Goal: Complete application form

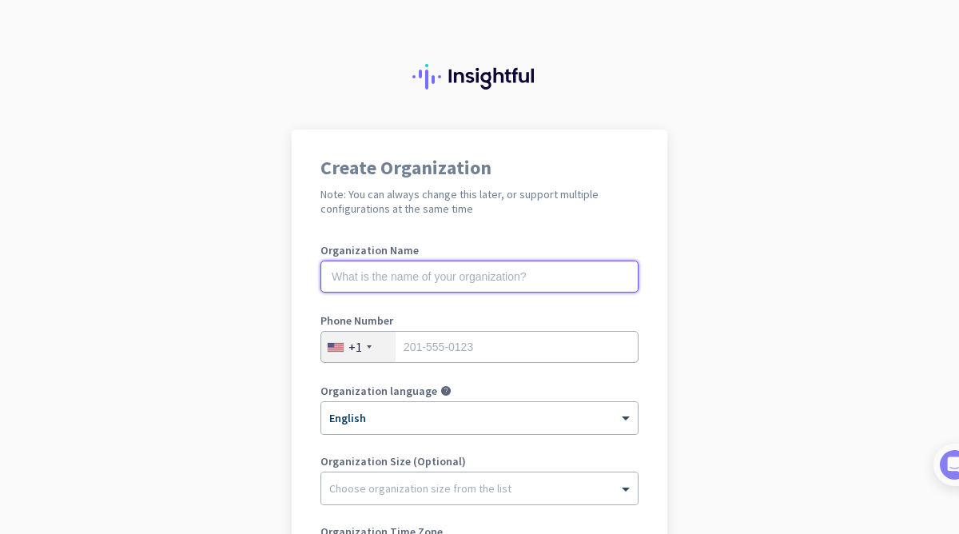
click at [489, 281] on input "text" at bounding box center [480, 277] width 318 height 32
type input "Mercor"
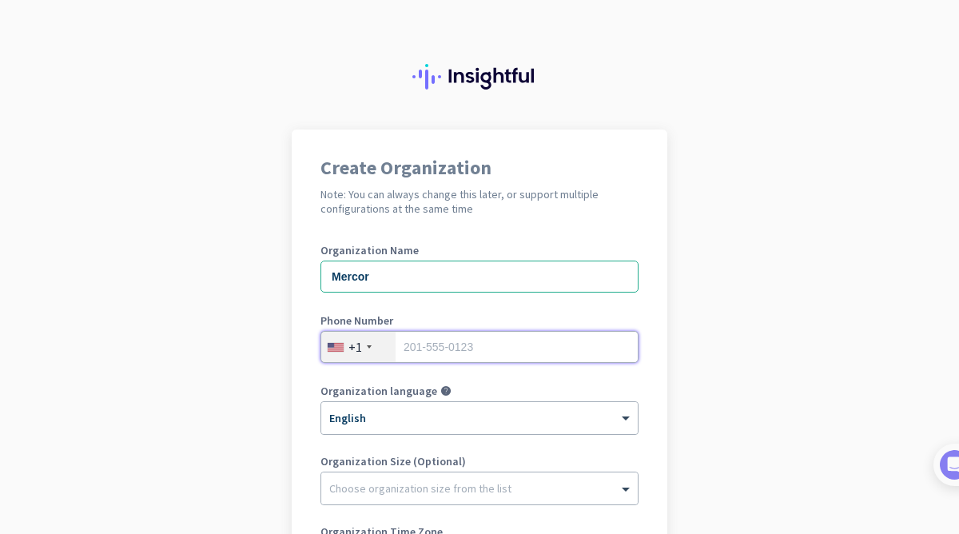
click at [440, 337] on input "tel" at bounding box center [480, 347] width 318 height 32
type input "9143254854"
click at [449, 411] on div at bounding box center [479, 413] width 317 height 14
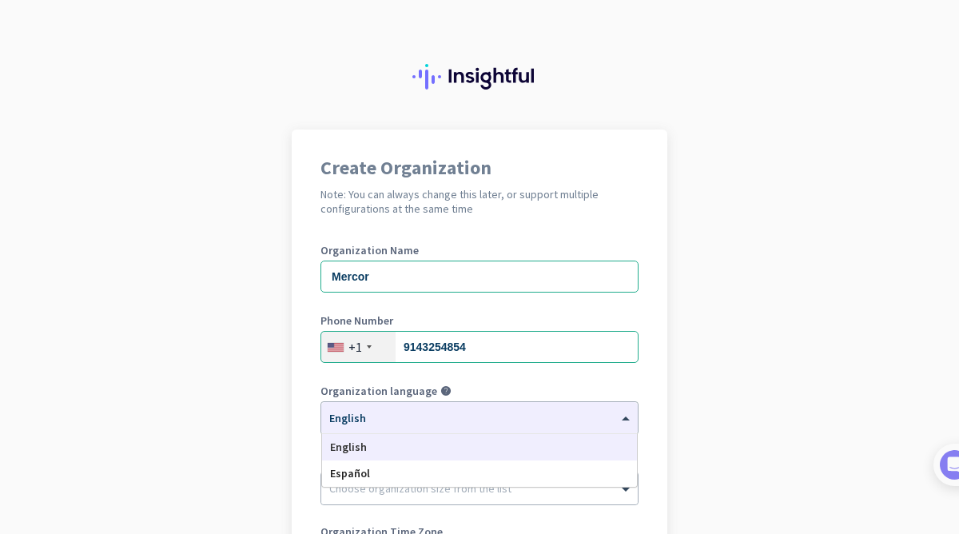
click at [718, 393] on app-onboarding-organization "Create Organization Note: You can always change this later, or support multiple…" at bounding box center [479, 476] width 959 height 692
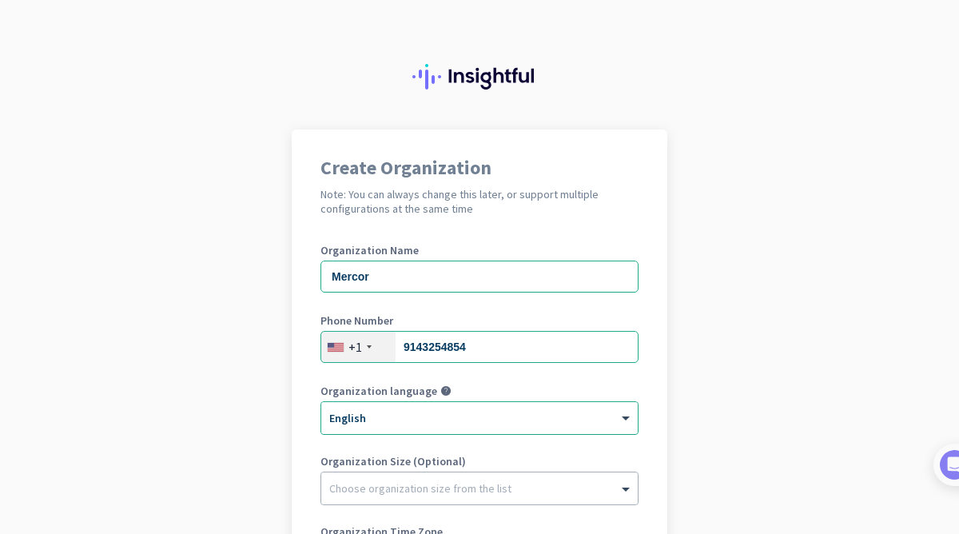
scroll to position [93, 0]
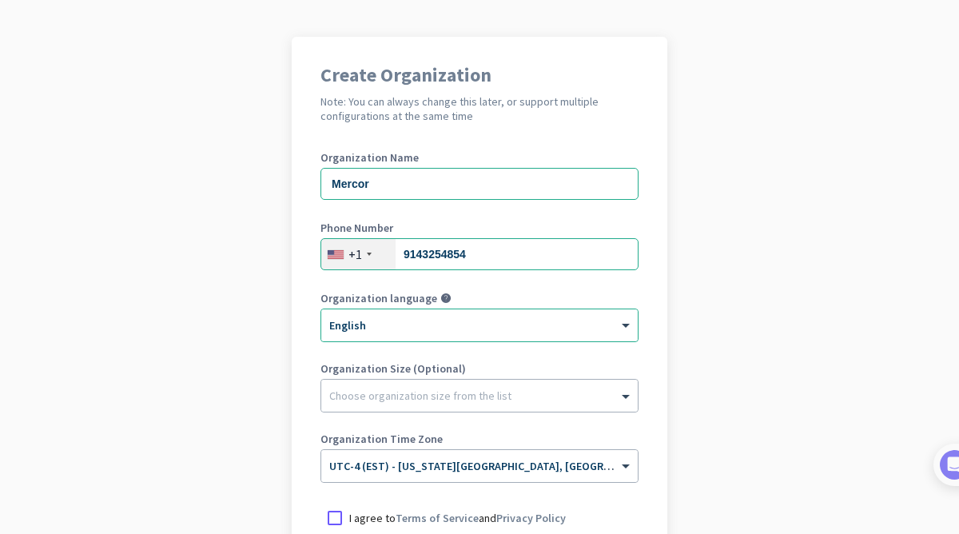
click at [572, 377] on div "Organization Size (Optional) Choose organization size from the list" at bounding box center [480, 395] width 318 height 64
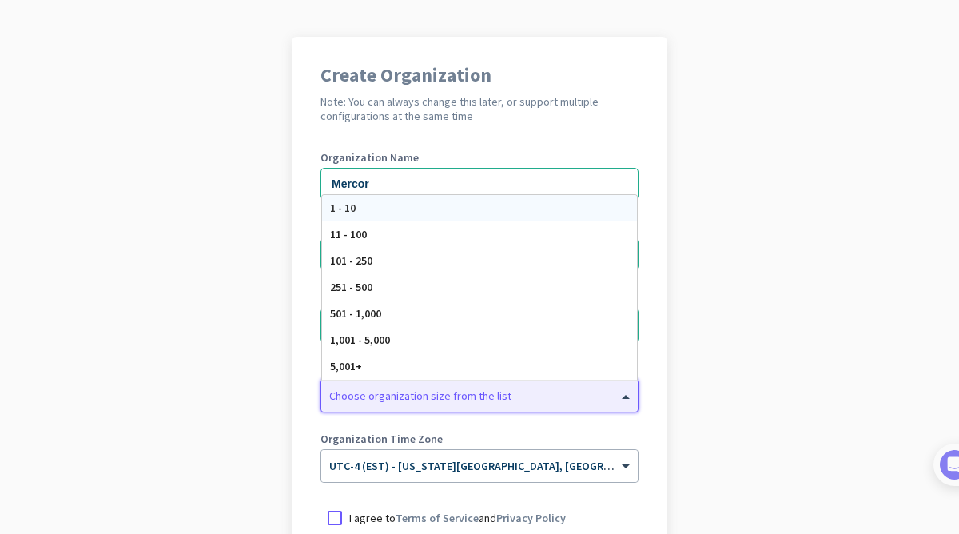
click at [579, 399] on div at bounding box center [479, 392] width 317 height 16
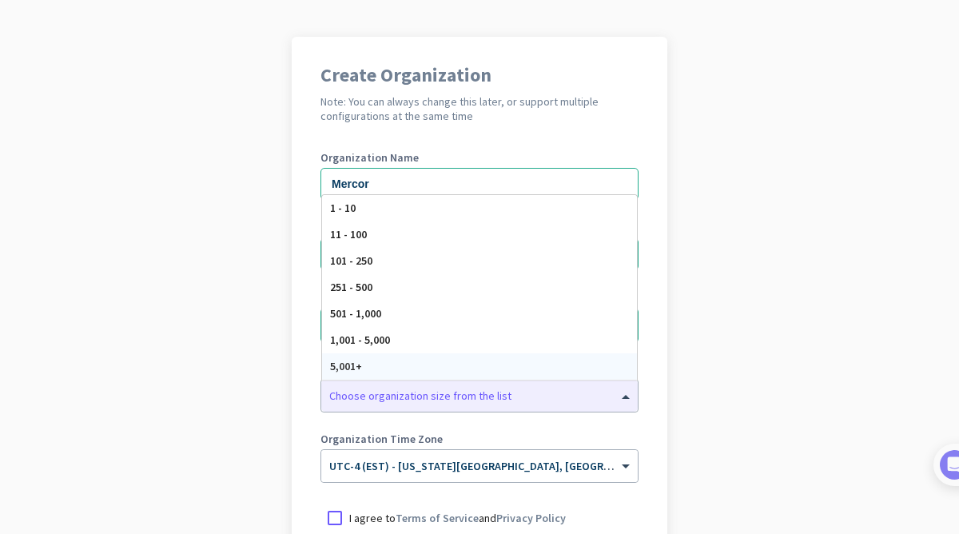
click at [737, 333] on app-onboarding-organization "Create Organization Note: You can always change this later, or support multiple…" at bounding box center [479, 383] width 959 height 692
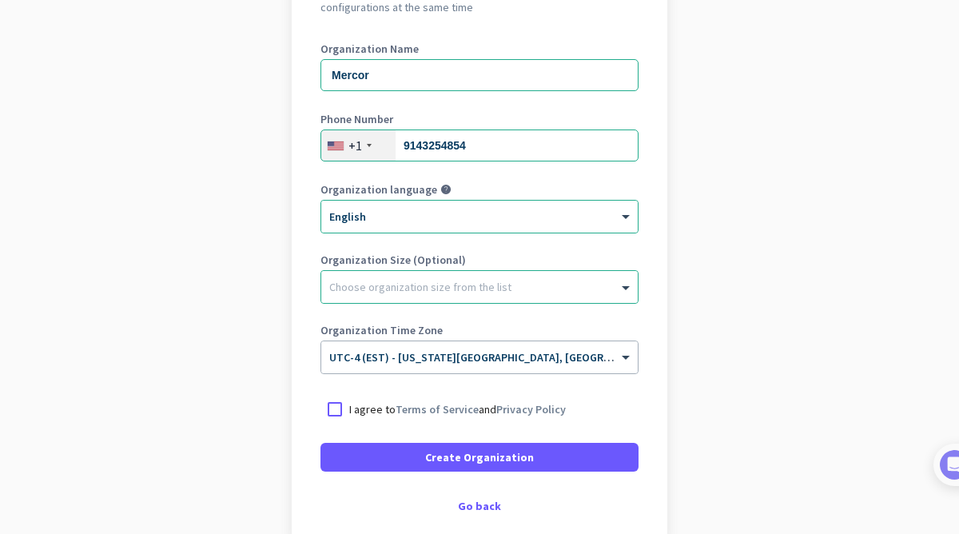
scroll to position [236, 0]
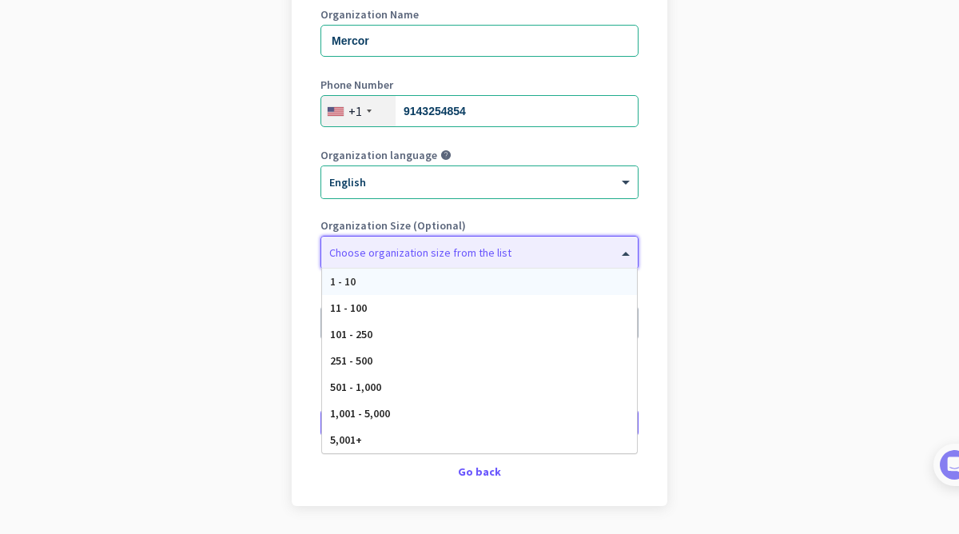
click at [625, 241] on div at bounding box center [479, 249] width 317 height 16
click at [781, 263] on app-onboarding-organization "Create Organization Note: You can always change this later, or support multiple…" at bounding box center [479, 240] width 959 height 692
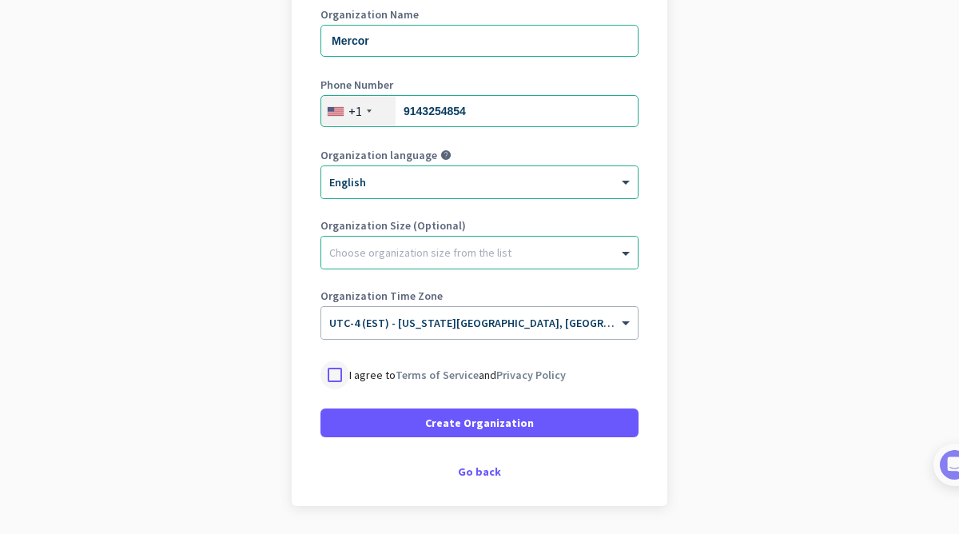
click at [339, 369] on div at bounding box center [335, 375] width 29 height 29
click at [546, 251] on div at bounding box center [479, 249] width 317 height 16
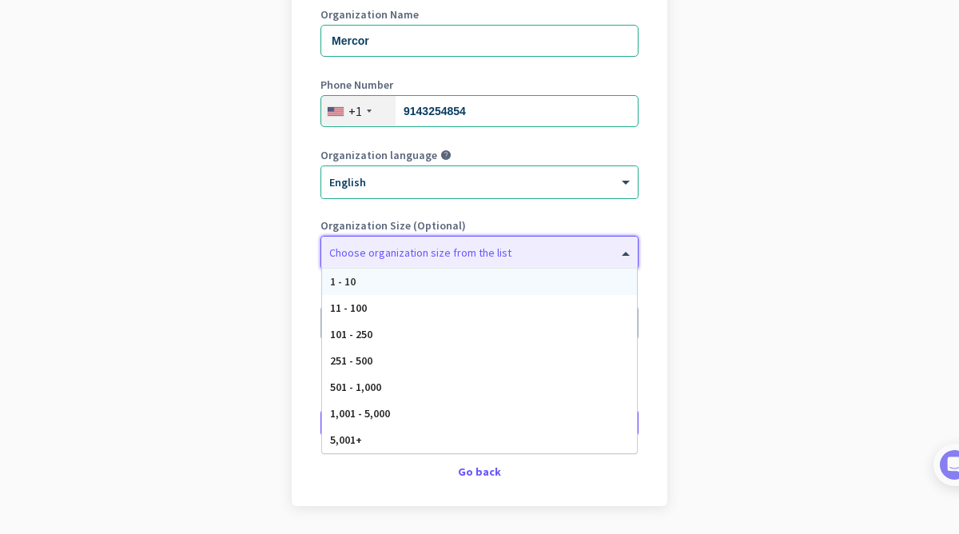
click at [516, 287] on div "1 - 10" at bounding box center [479, 282] width 315 height 26
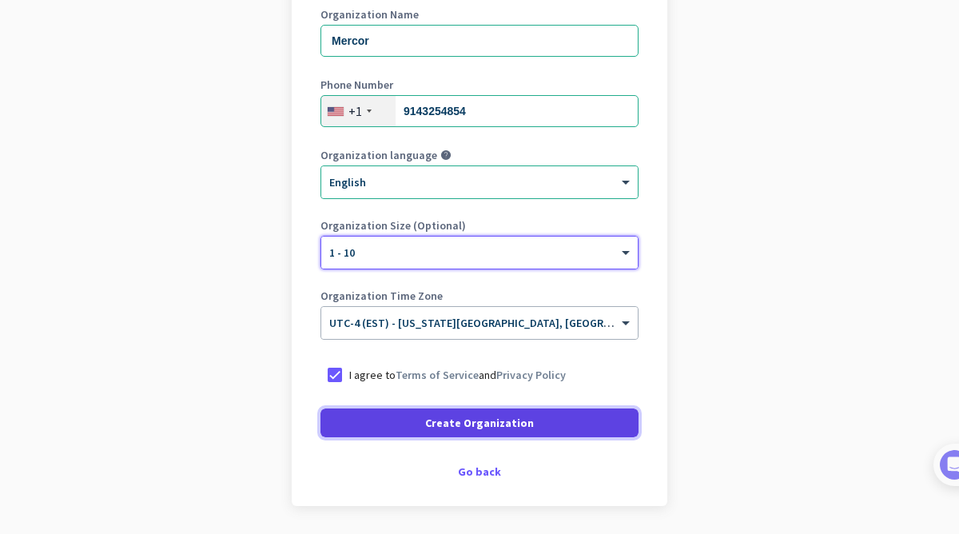
click at [495, 421] on span "Create Organization" at bounding box center [479, 423] width 109 height 16
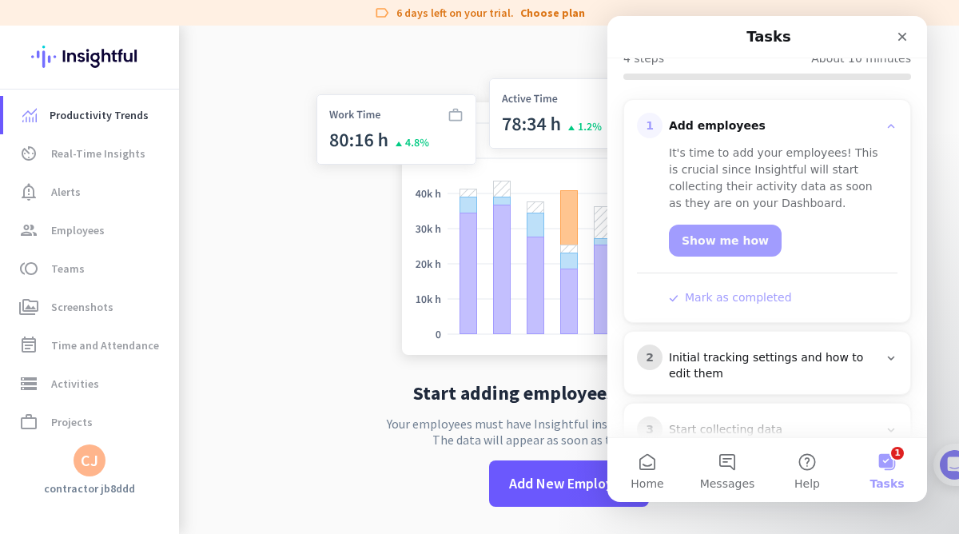
scroll to position [156, 0]
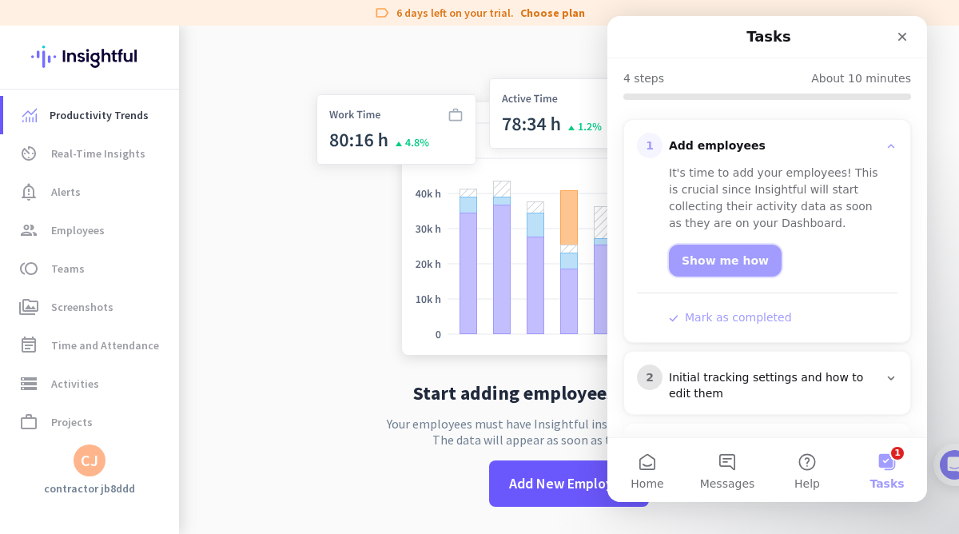
click at [736, 245] on link "Show me how" at bounding box center [725, 261] width 113 height 32
